Goal: Check status: Check status

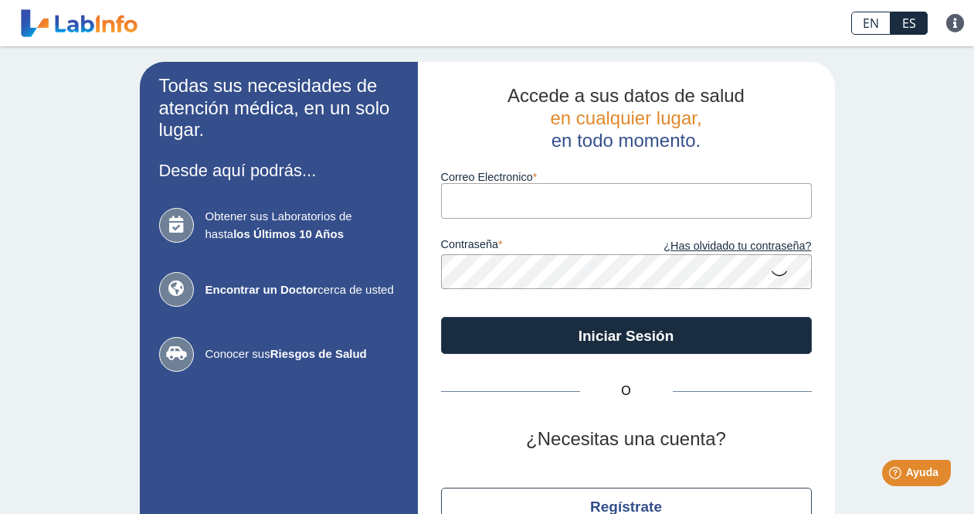
type input "[EMAIL_ADDRESS][DOMAIN_NAME]"
click at [774, 276] on icon at bounding box center [779, 272] width 19 height 30
click at [773, 275] on icon at bounding box center [779, 272] width 19 height 30
click at [770, 272] on icon at bounding box center [779, 272] width 19 height 30
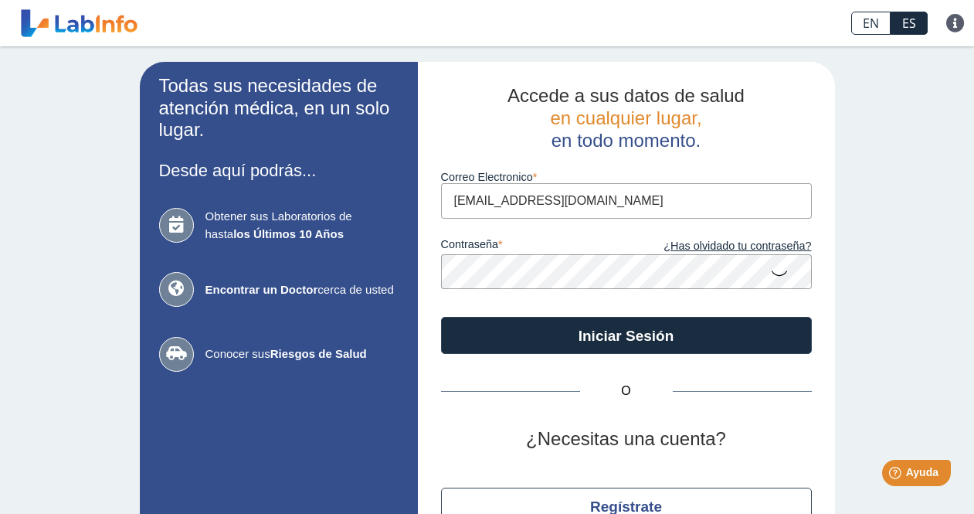
click at [770, 272] on icon at bounding box center [779, 272] width 19 height 30
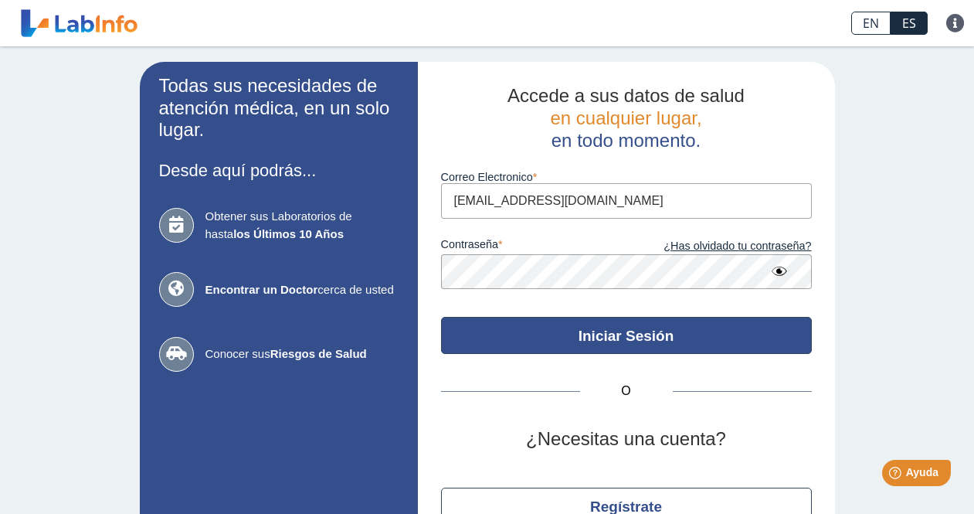
click at [685, 344] on button "Iniciar Sesión" at bounding box center [626, 335] width 371 height 37
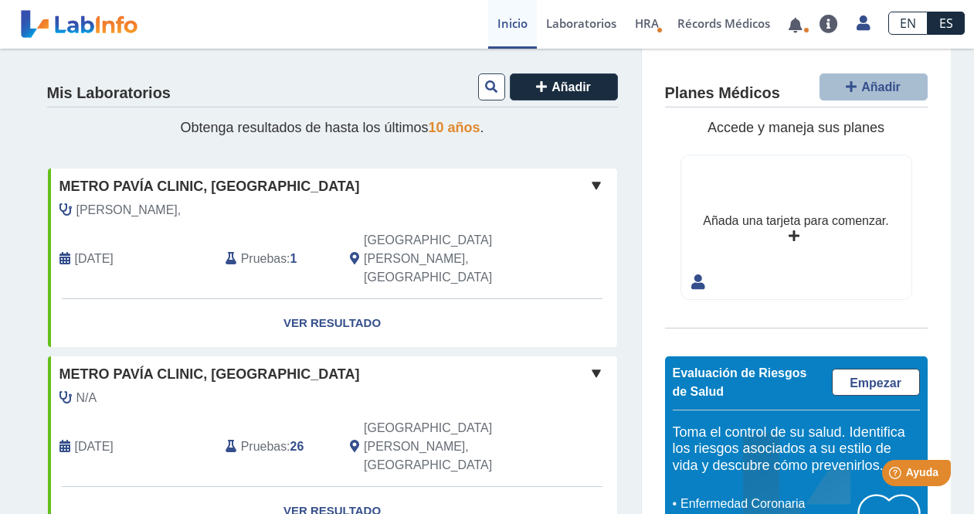
click at [290, 252] on b "1" at bounding box center [293, 258] width 7 height 13
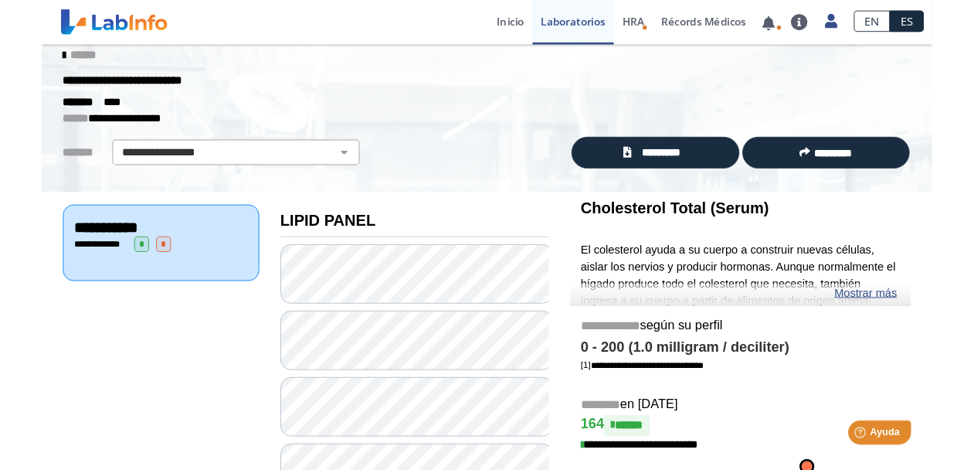
scroll to position [9, 0]
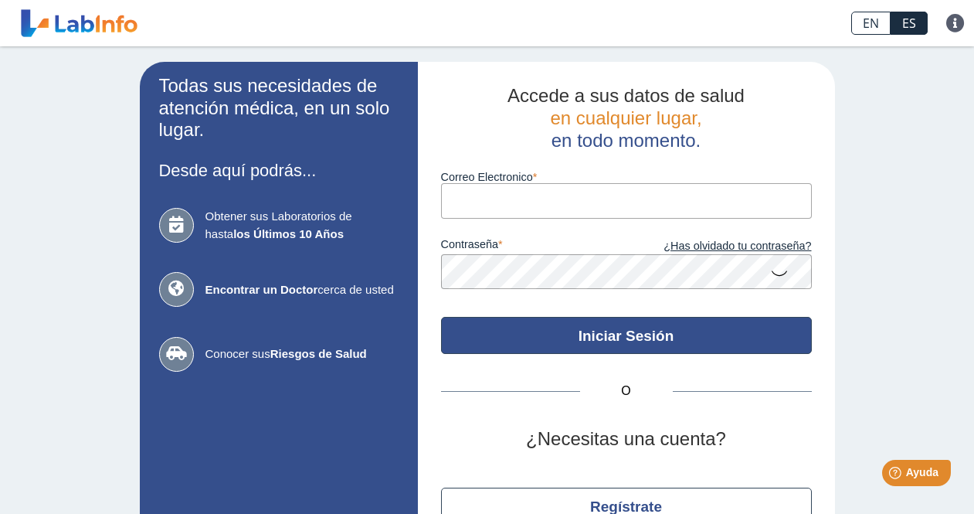
type input "[EMAIL_ADDRESS][DOMAIN_NAME]"
click at [598, 337] on button "Iniciar Sesión" at bounding box center [626, 335] width 371 height 37
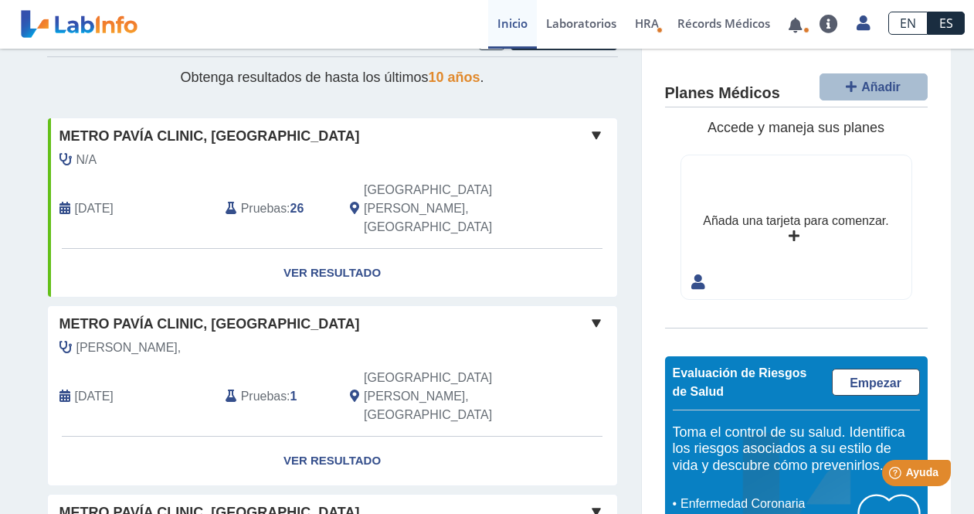
scroll to position [154, 0]
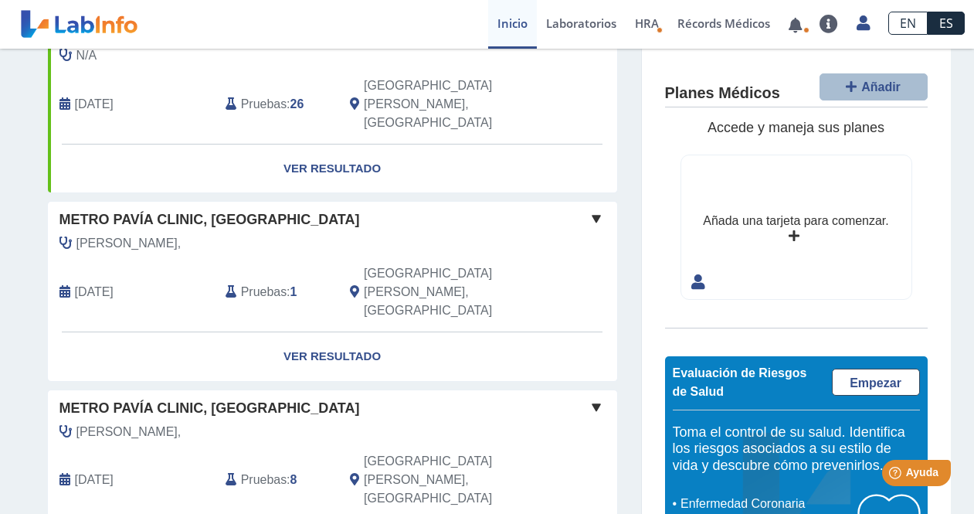
click at [173, 209] on span "Metro Pavía Clinic, [GEOGRAPHIC_DATA]" at bounding box center [209, 219] width 300 height 21
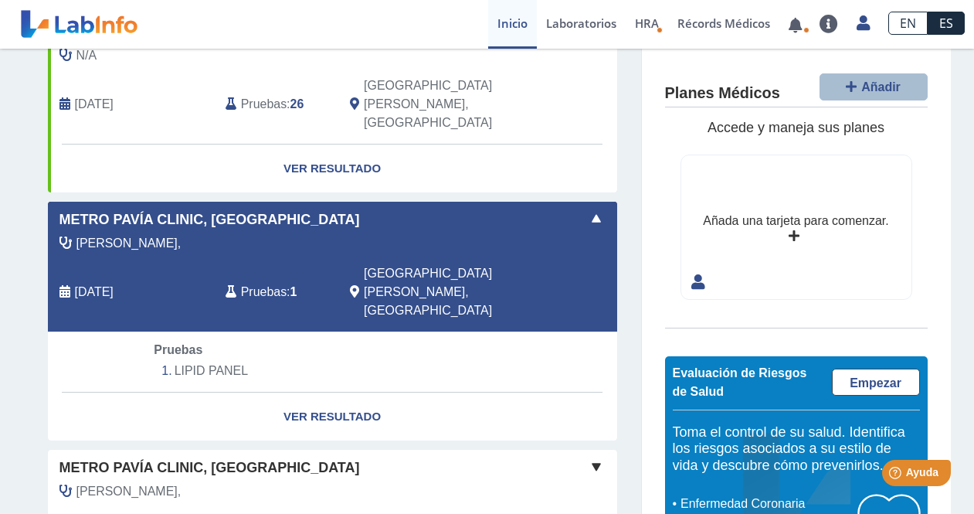
click at [199, 359] on li "LIPID PANEL" at bounding box center [332, 370] width 356 height 23
click at [319, 392] on link "Ver Resultado" at bounding box center [332, 416] width 569 height 49
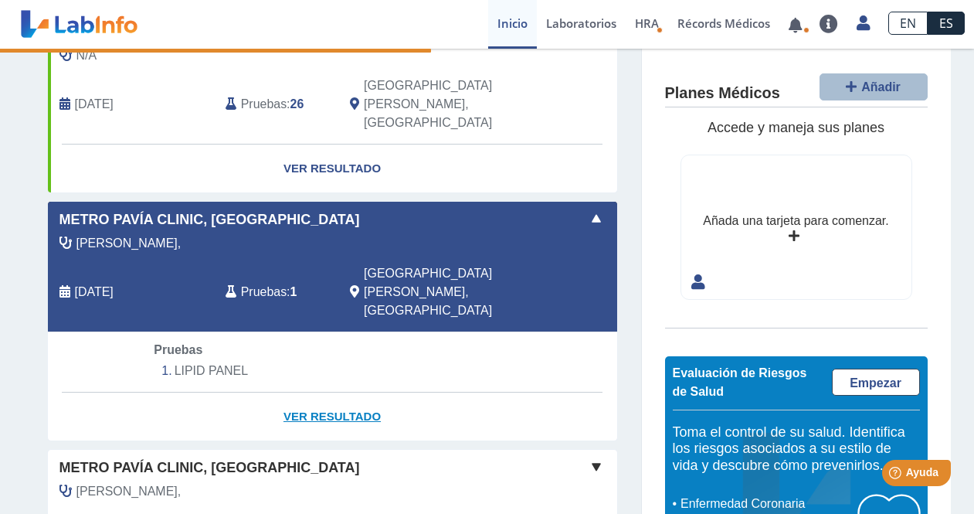
select select "**********"
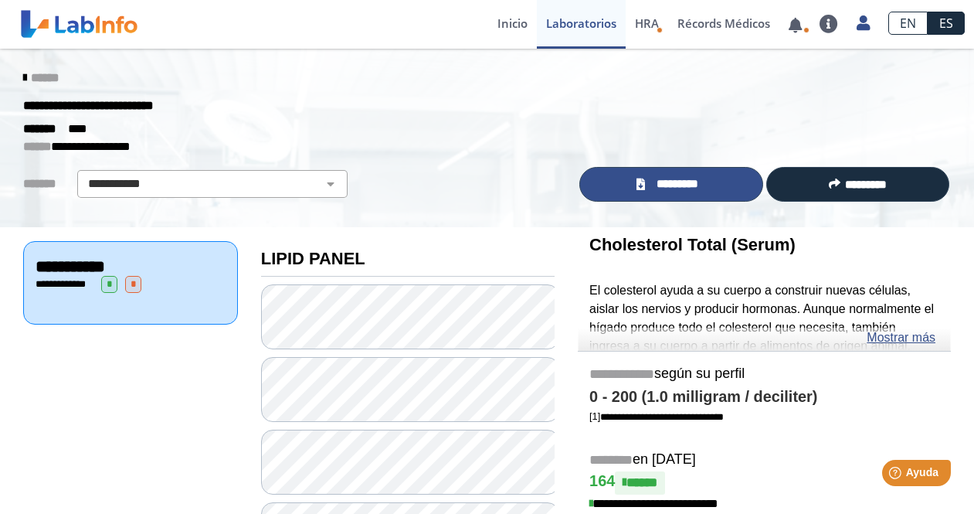
click at [691, 191] on span "*********" at bounding box center [678, 184] width 56 height 18
